Goal: Check status: Check status

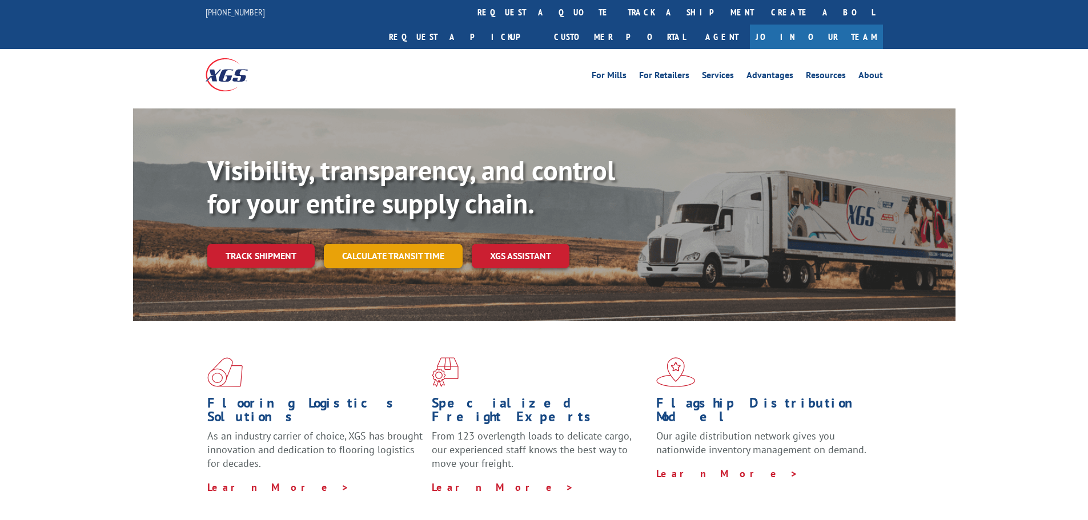
click at [385, 244] on div "Visibility, transparency, and control for your entire supply chain. Track shipm…" at bounding box center [581, 233] width 748 height 159
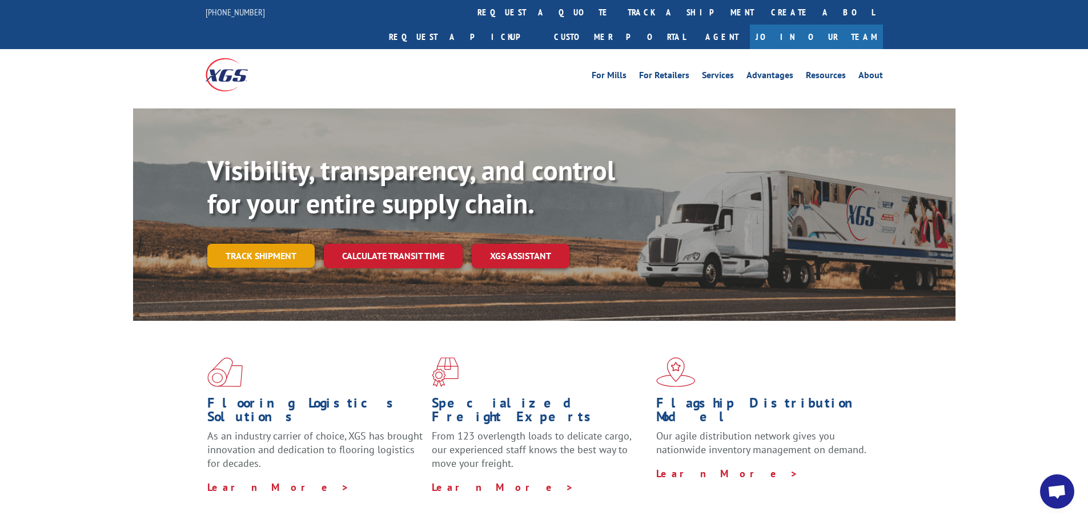
click at [275, 244] on link "Track shipment" at bounding box center [260, 256] width 107 height 24
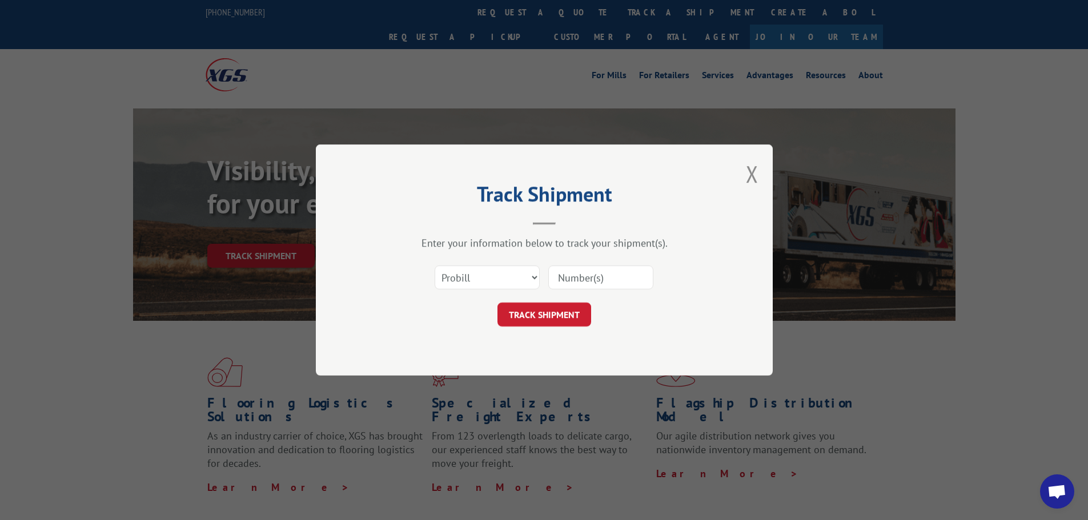
click at [581, 272] on input at bounding box center [600, 278] width 105 height 24
paste input "2827385"
type input "2827385"
click at [506, 279] on select "Select category... Probill BOL PO" at bounding box center [487, 278] width 105 height 24
select select "bol"
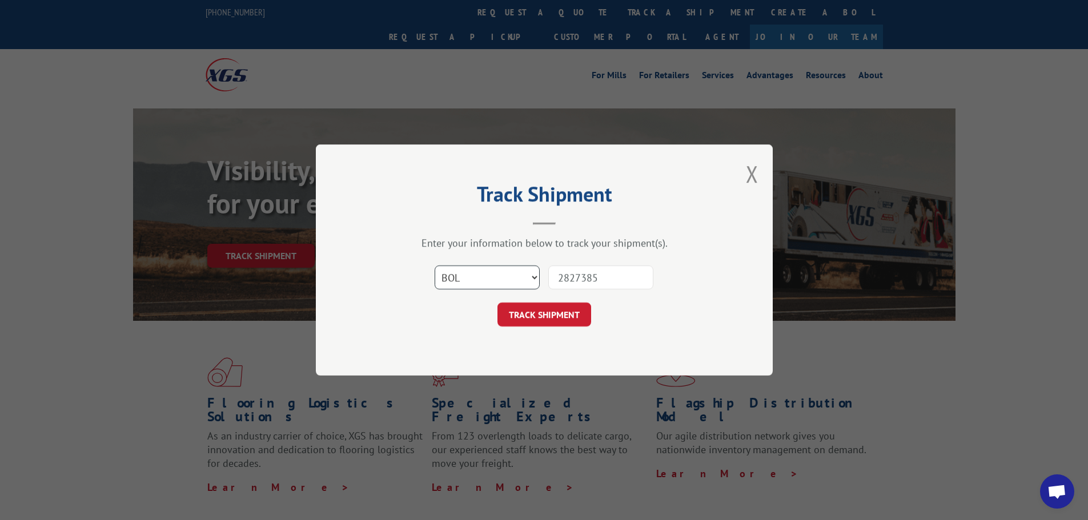
click at [435, 266] on select "Select category... Probill BOL PO" at bounding box center [487, 278] width 105 height 24
click at [552, 318] on button "TRACK SHIPMENT" at bounding box center [545, 315] width 94 height 24
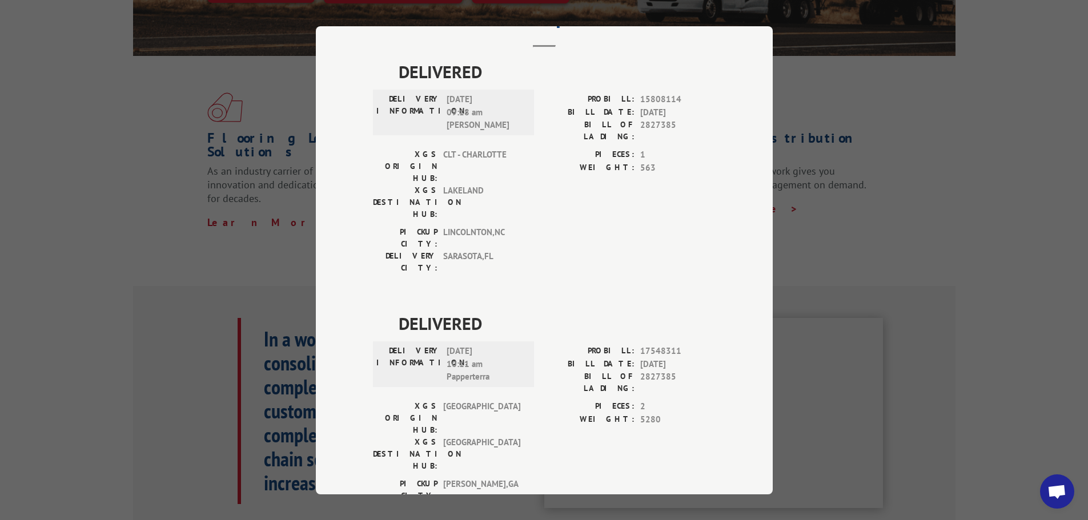
scroll to position [286, 0]
